Goal: Information Seeking & Learning: Understand process/instructions

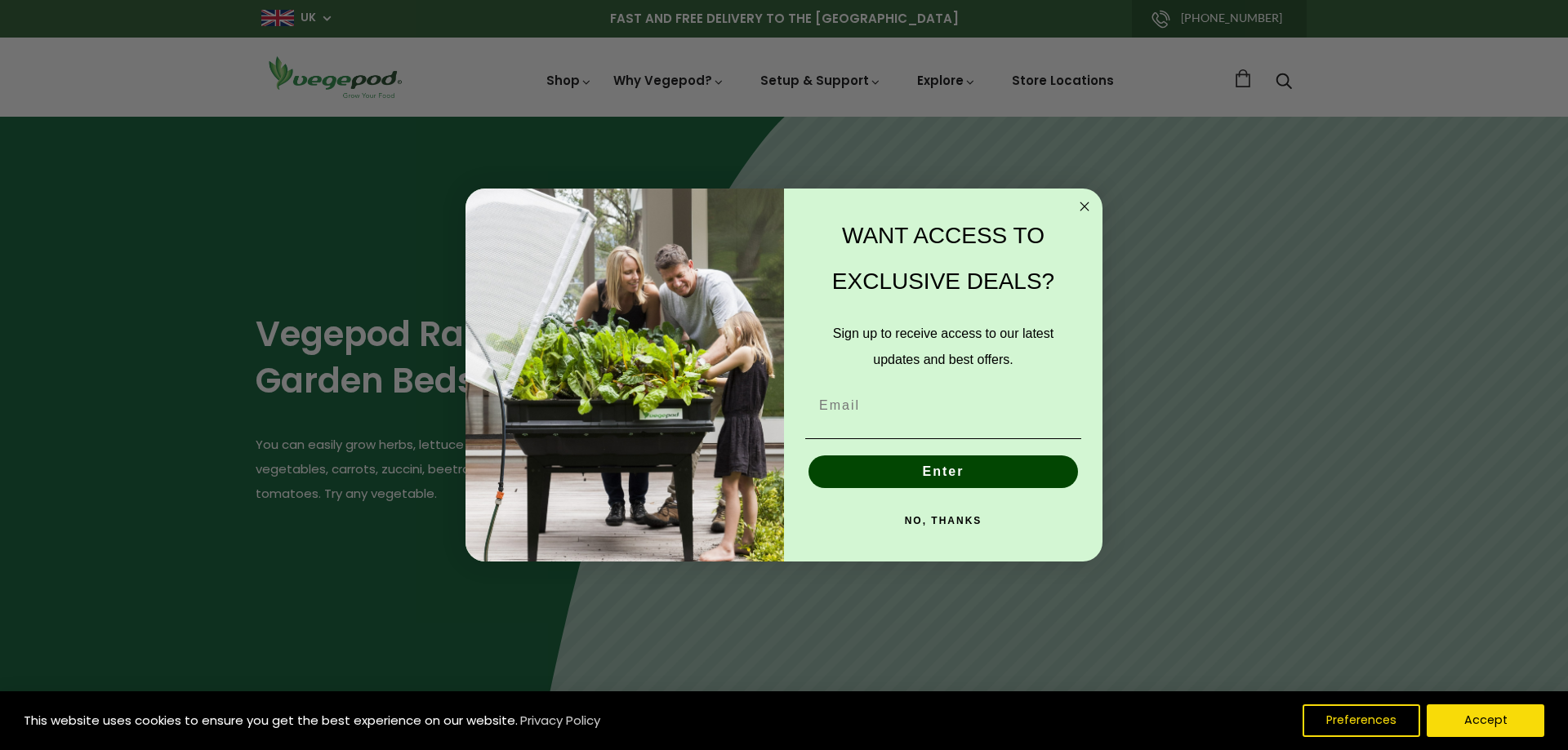
click at [1082, 205] on circle "Close dialog" at bounding box center [1085, 207] width 19 height 19
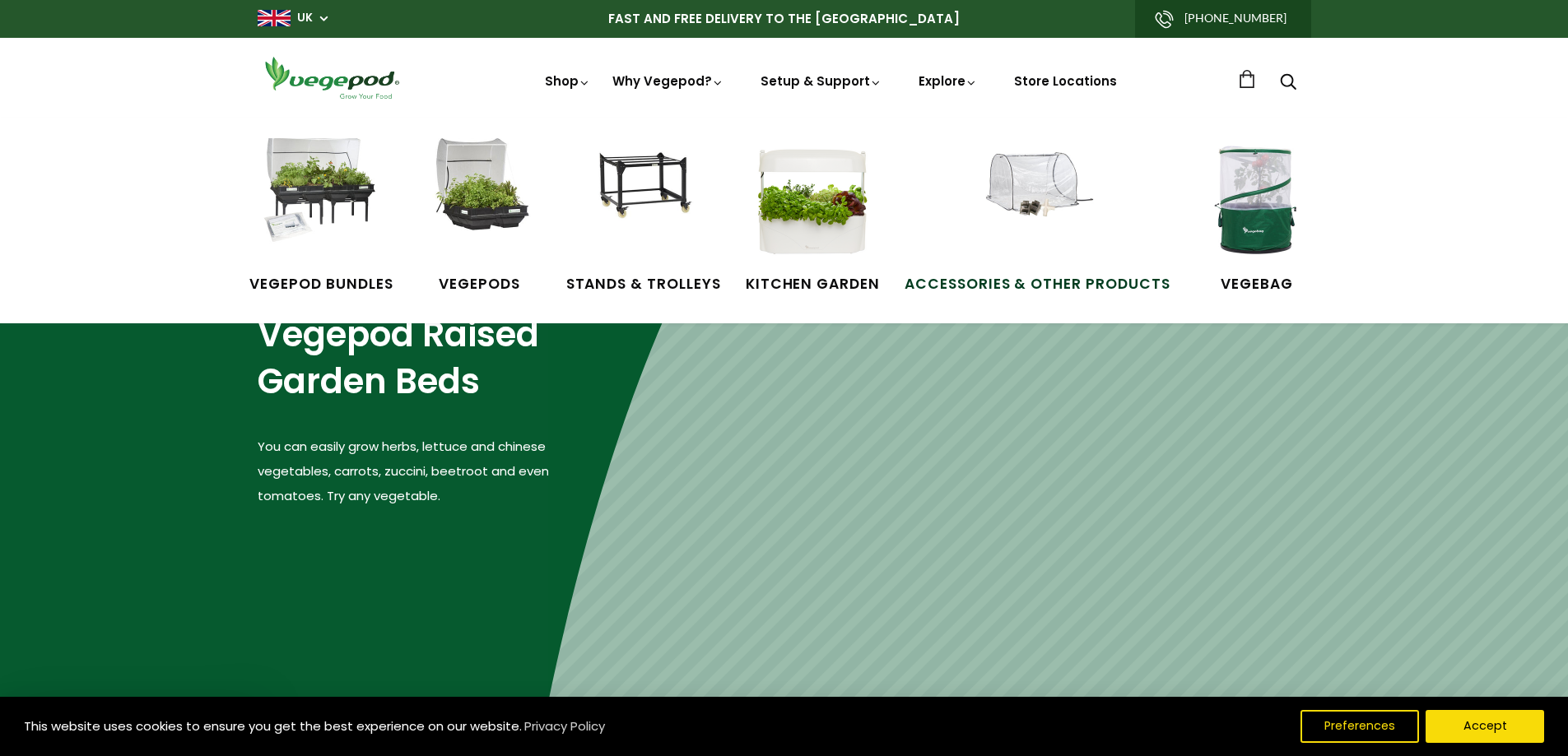
click at [1059, 287] on span "Accessories & Other Products" at bounding box center [1038, 285] width 266 height 21
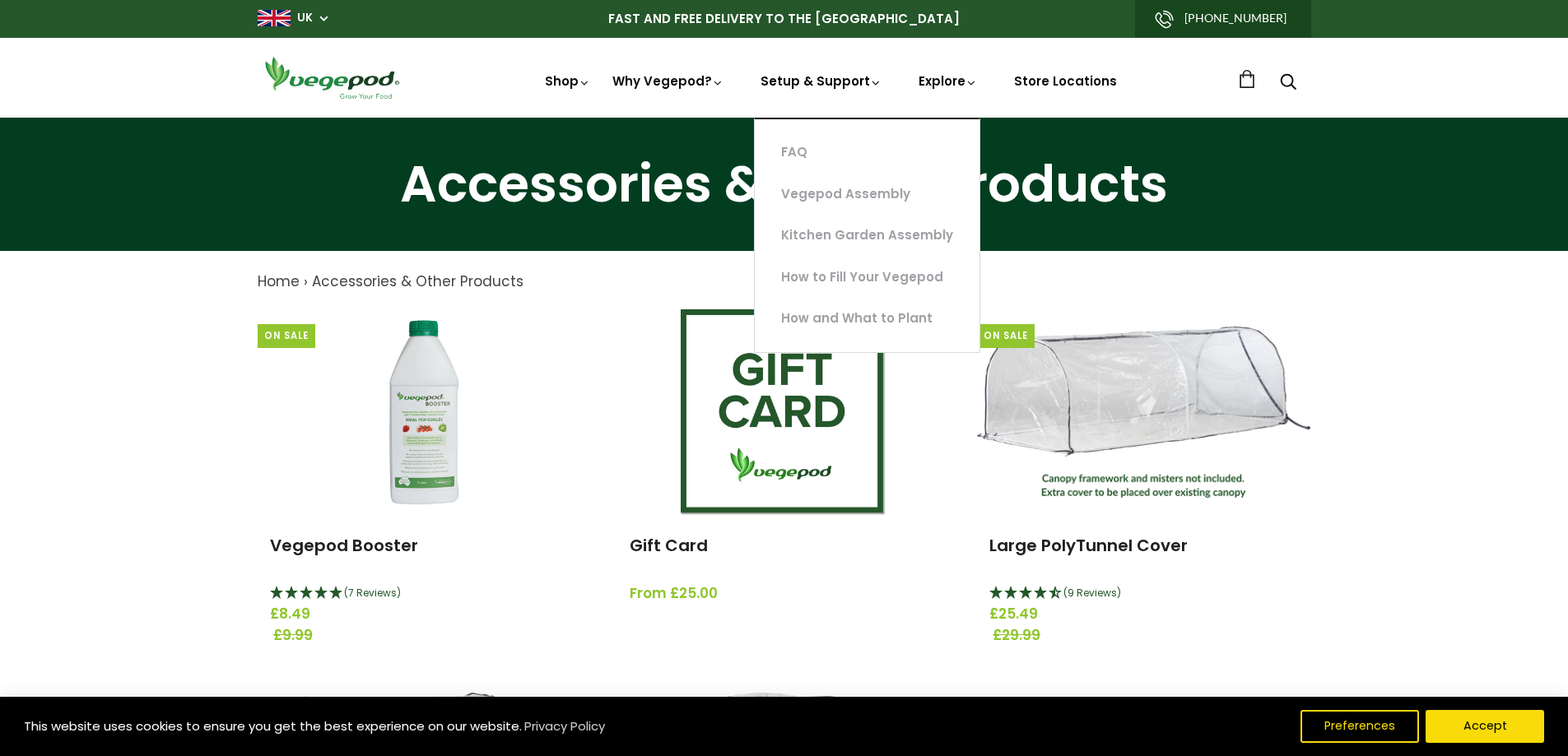
click at [874, 85] on icon at bounding box center [876, 82] width 13 height 13
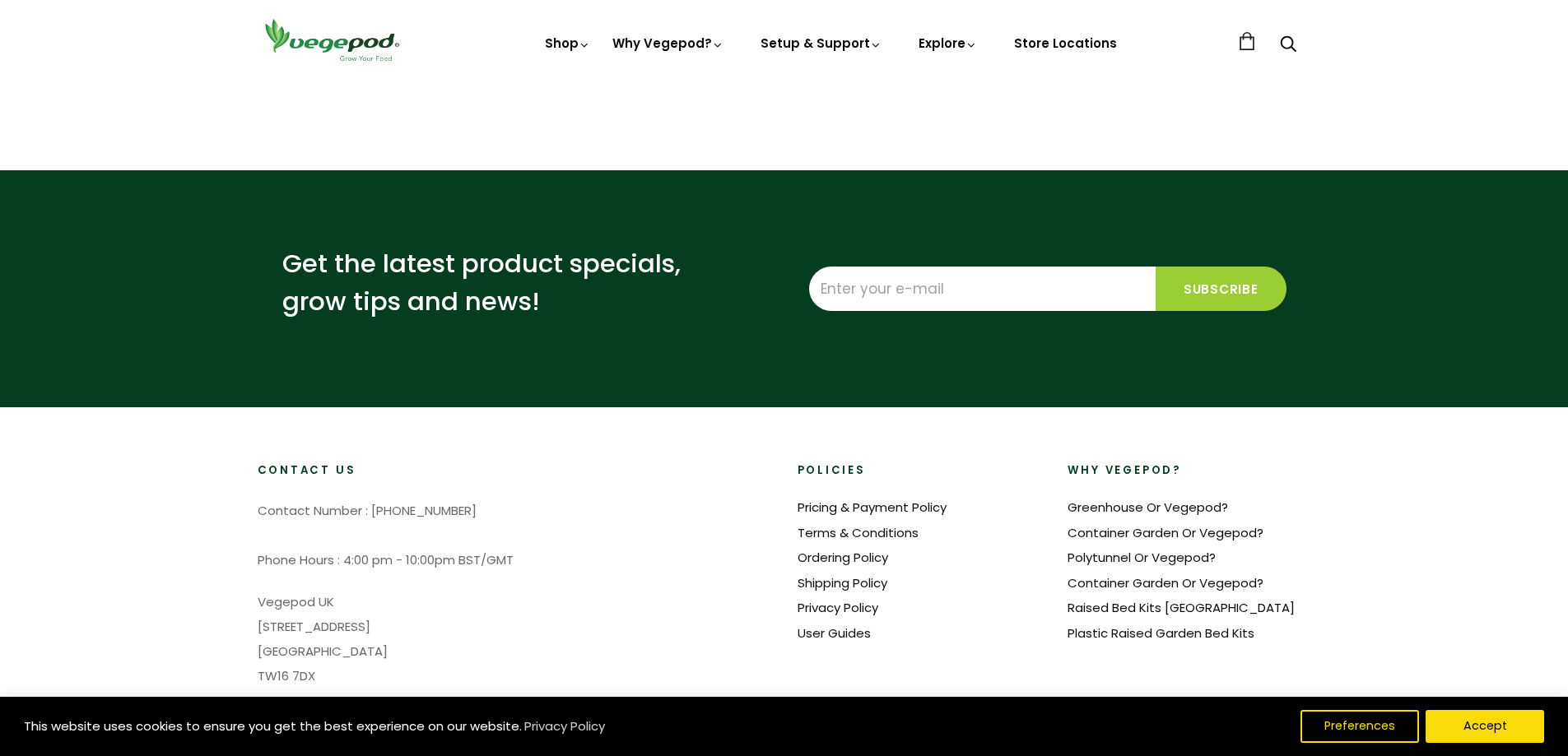
scroll to position [82, 0]
